Goal: Task Accomplishment & Management: Manage account settings

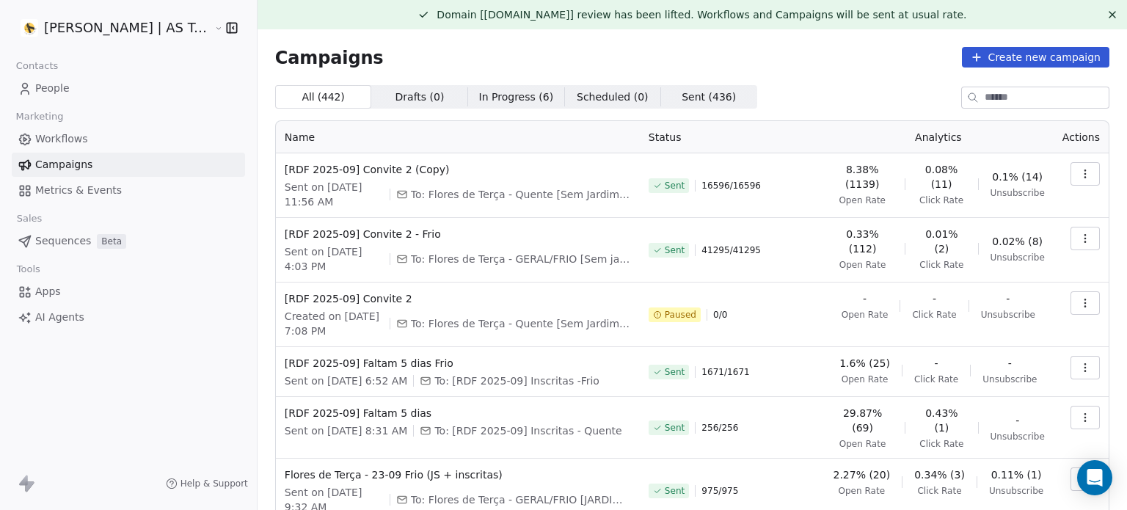
click at [1053, 32] on div "Campaigns Create new campaign All ( 442 ) All ( 442 ) Drafts ( 0 ) Drafts ( 0 )…" at bounding box center [691, 429] width 869 height 800
